Goal: Task Accomplishment & Management: Complete application form

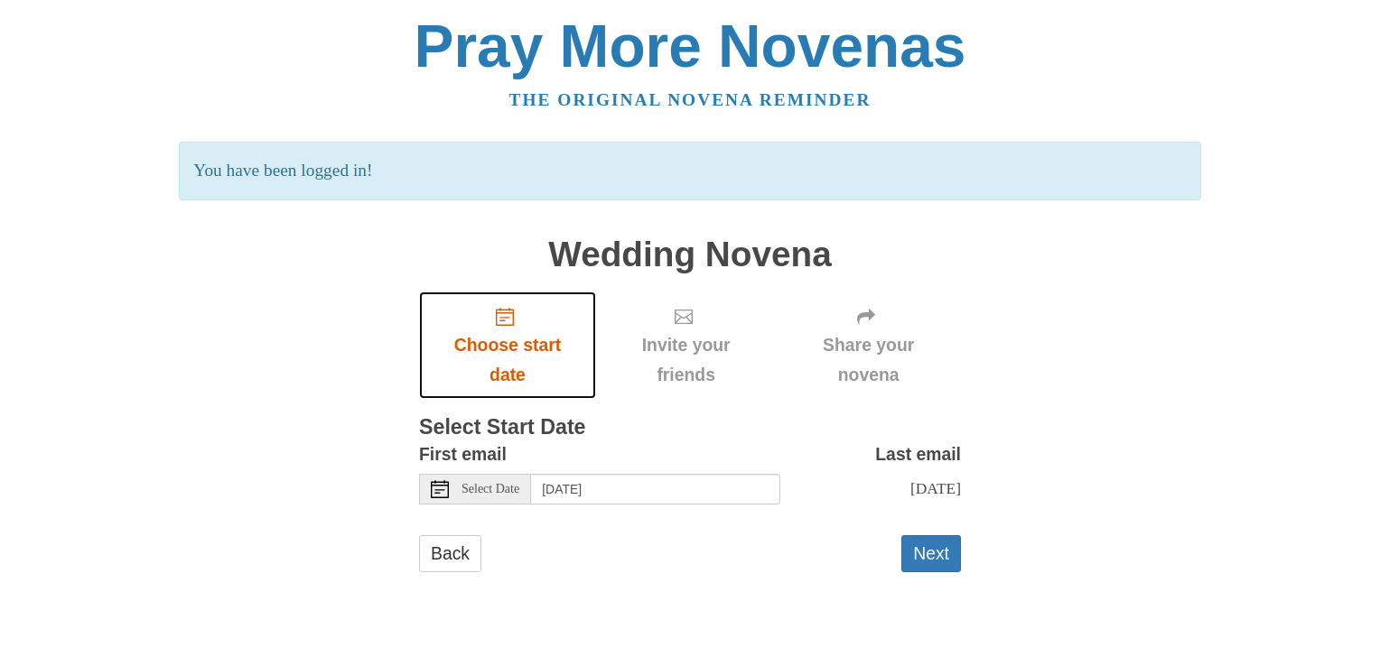
click at [510, 342] on span "Choose start date" at bounding box center [507, 360] width 141 height 60
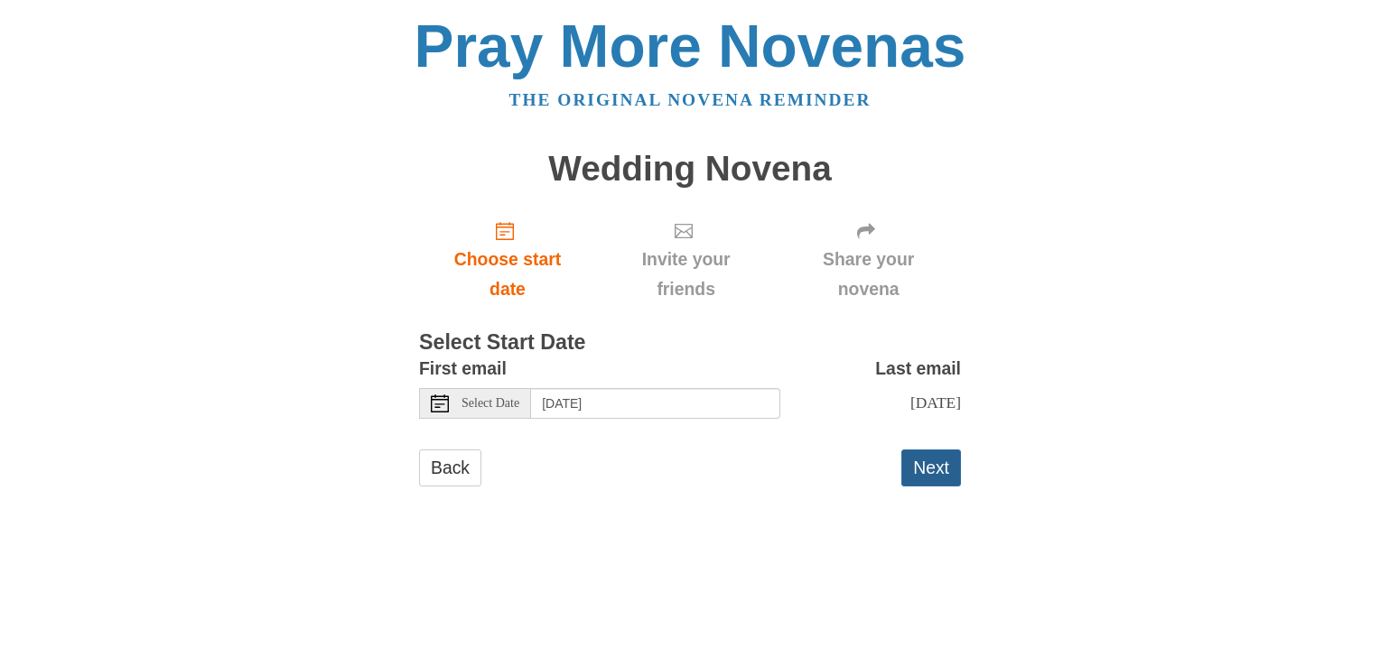
click at [939, 475] on button "Next" at bounding box center [931, 468] width 60 height 37
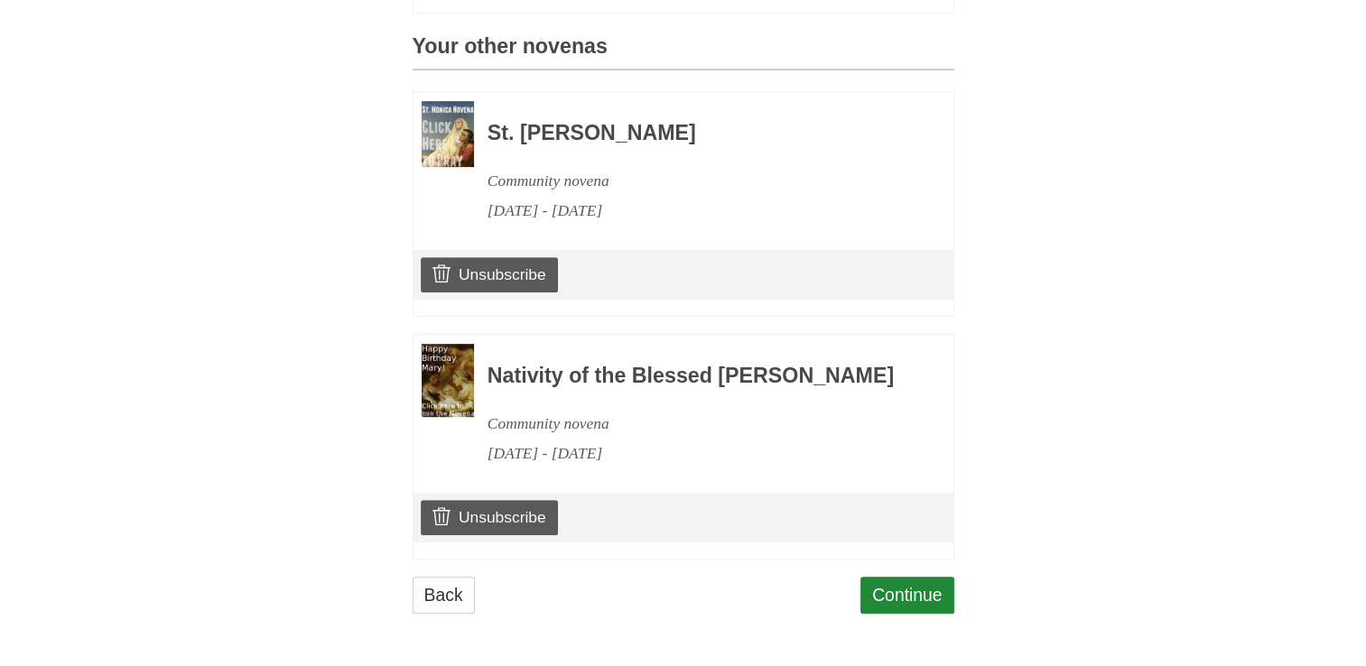
scroll to position [813, 0]
click at [920, 609] on link "Continue" at bounding box center [907, 595] width 94 height 37
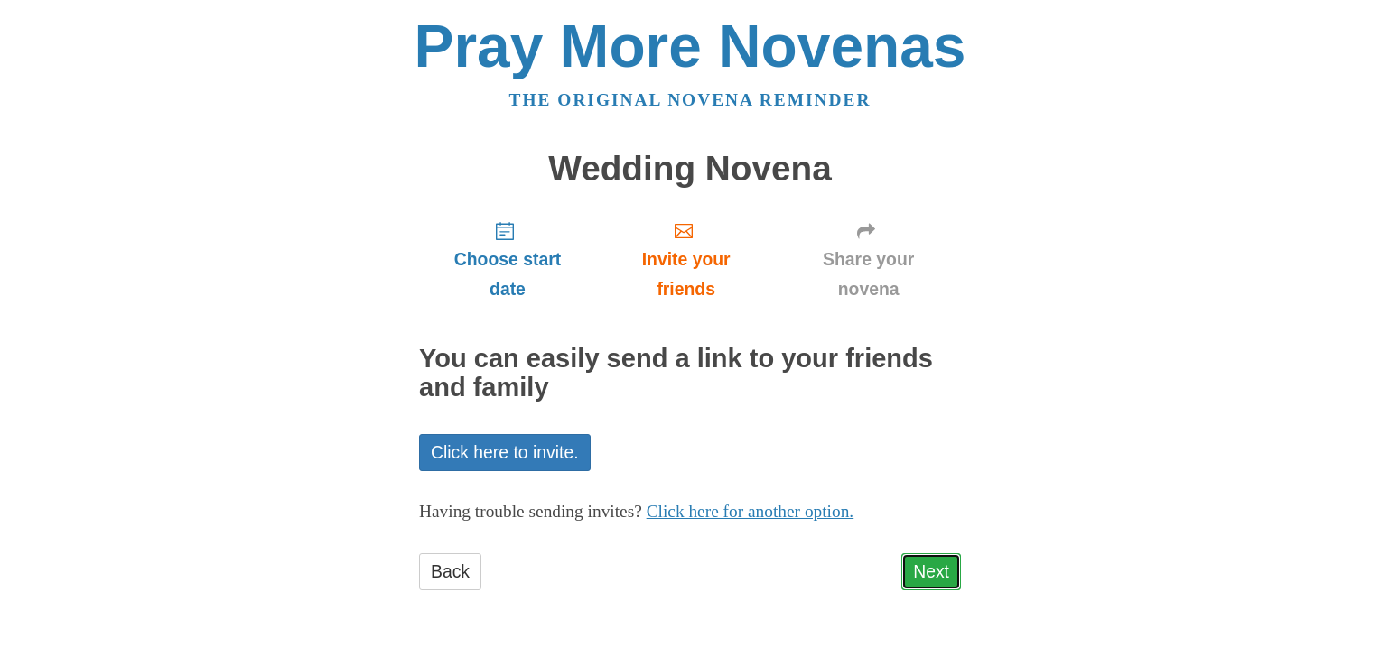
click at [943, 580] on link "Next" at bounding box center [931, 571] width 60 height 37
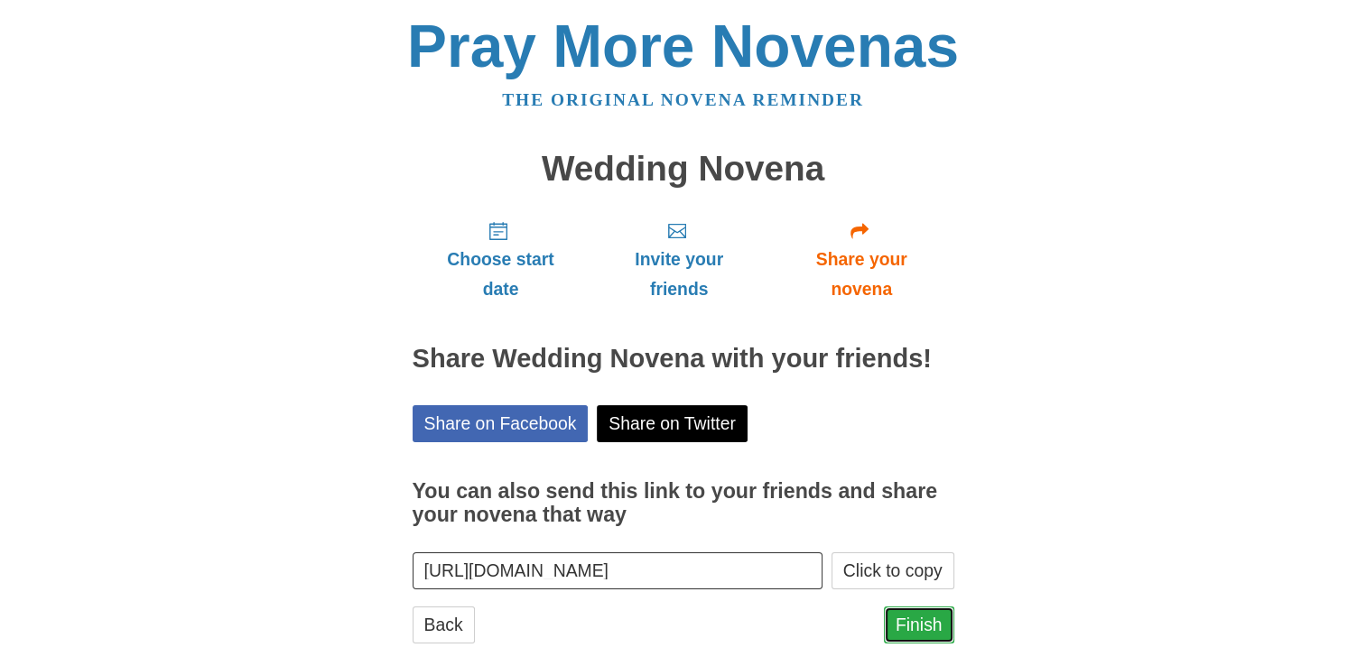
click at [926, 627] on link "Finish" at bounding box center [919, 625] width 70 height 37
